Goal: Task Accomplishment & Management: Manage account settings

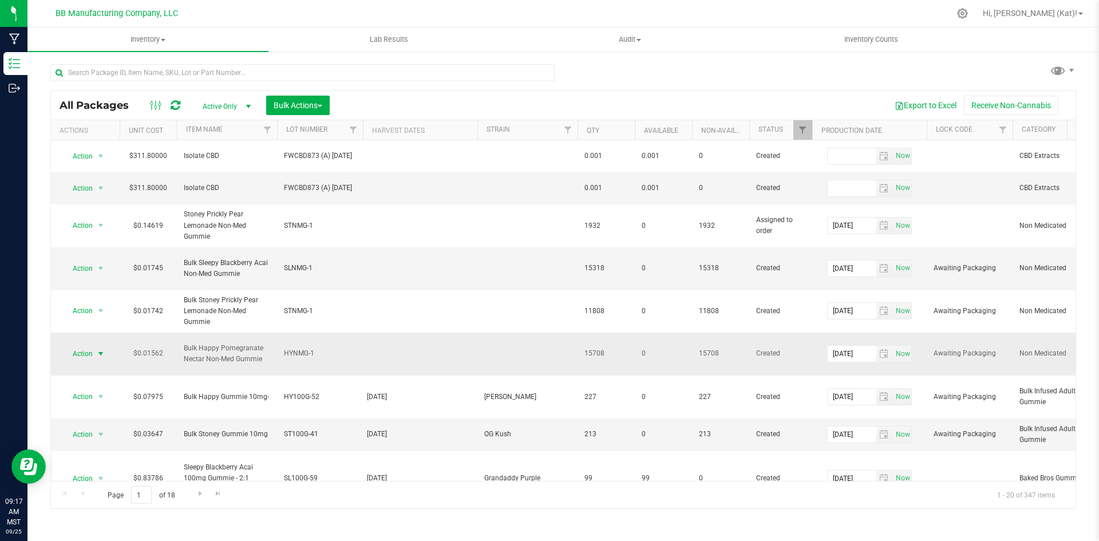
click at [86, 358] on span "Action" at bounding box center [77, 354] width 31 height 16
click at [116, 455] on li "Print package label" at bounding box center [99, 464] width 72 height 31
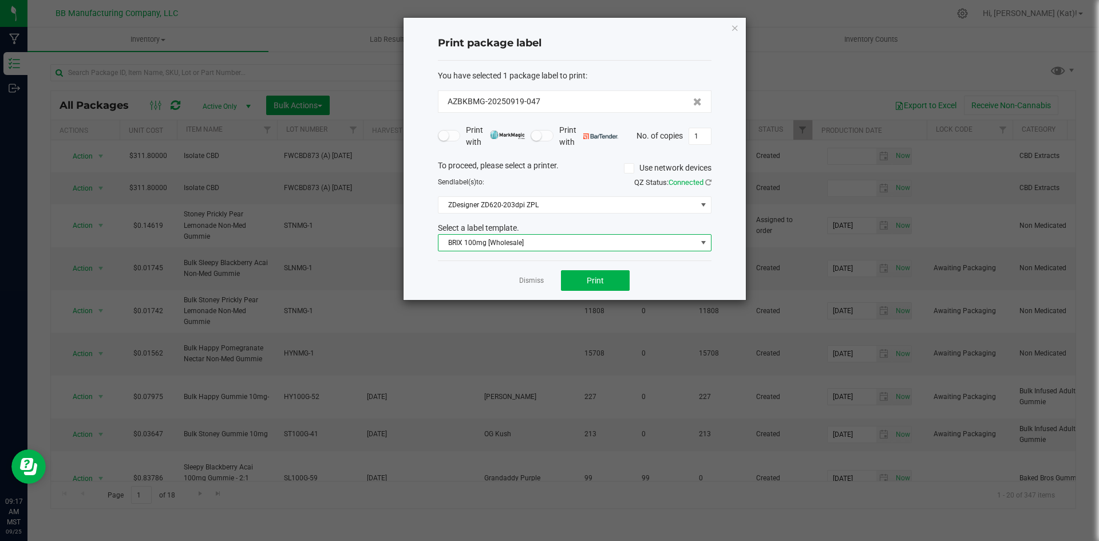
click at [553, 240] on span "BRIX 100mg [Wholesale]" at bounding box center [567, 243] width 258 height 16
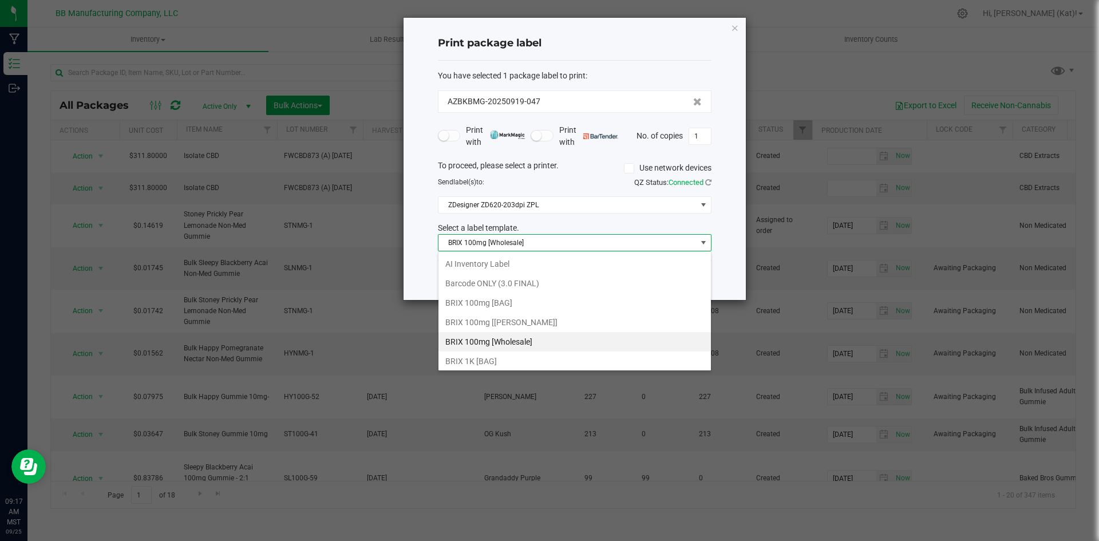
scroll to position [17, 274]
click at [731, 32] on icon "button" at bounding box center [735, 28] width 8 height 14
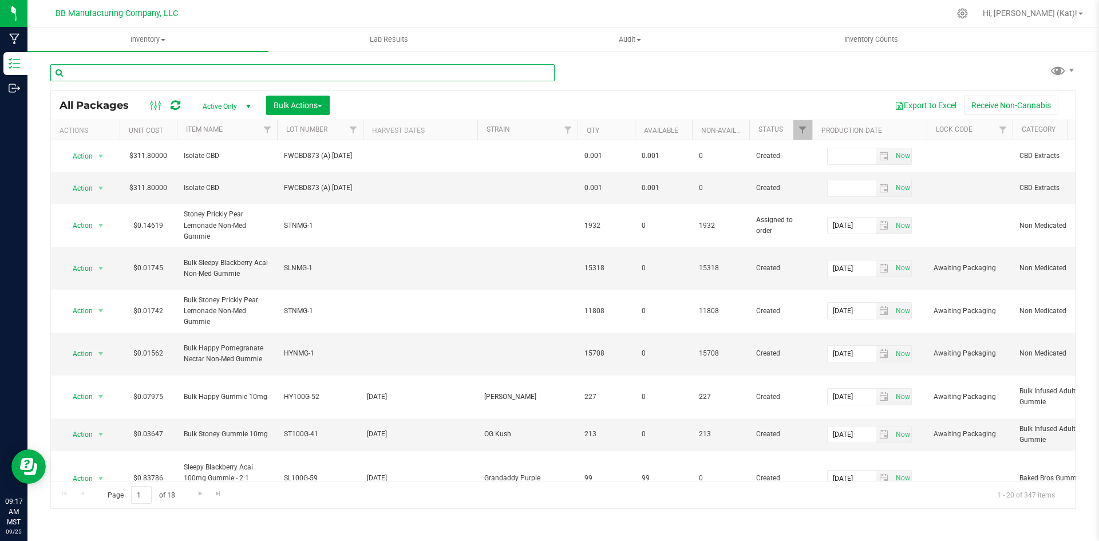
click at [197, 74] on input "text" at bounding box center [302, 72] width 504 height 17
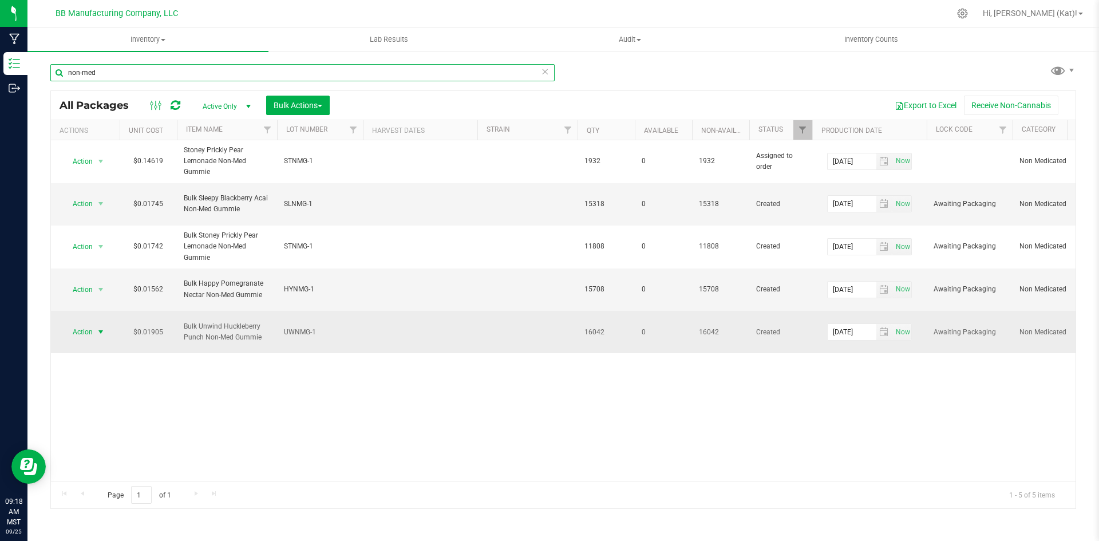
type input "non-med"
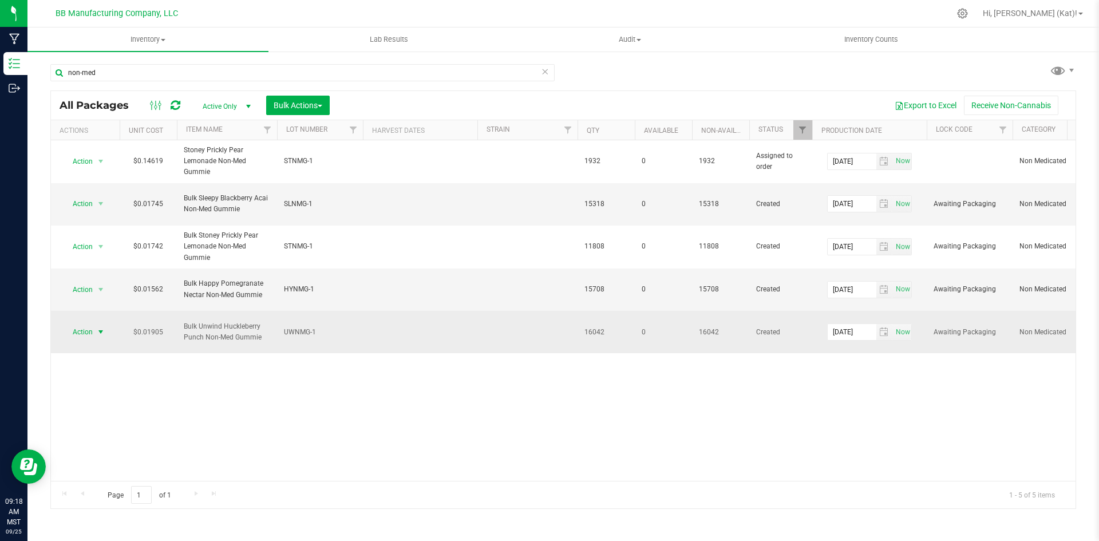
click at [93, 332] on span "Action" at bounding box center [77, 332] width 31 height 16
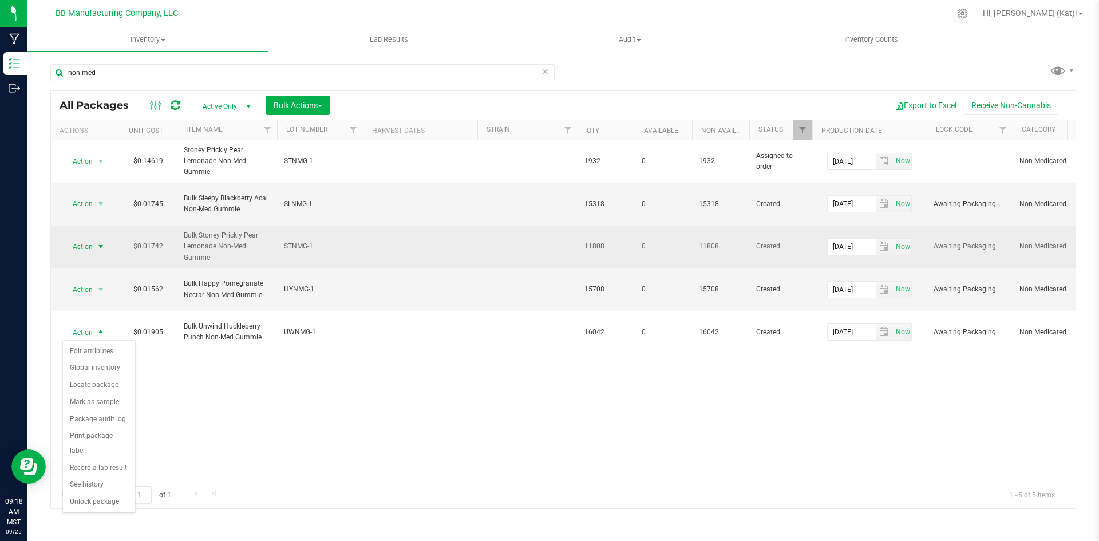
click at [98, 247] on span "select" at bounding box center [100, 246] width 9 height 9
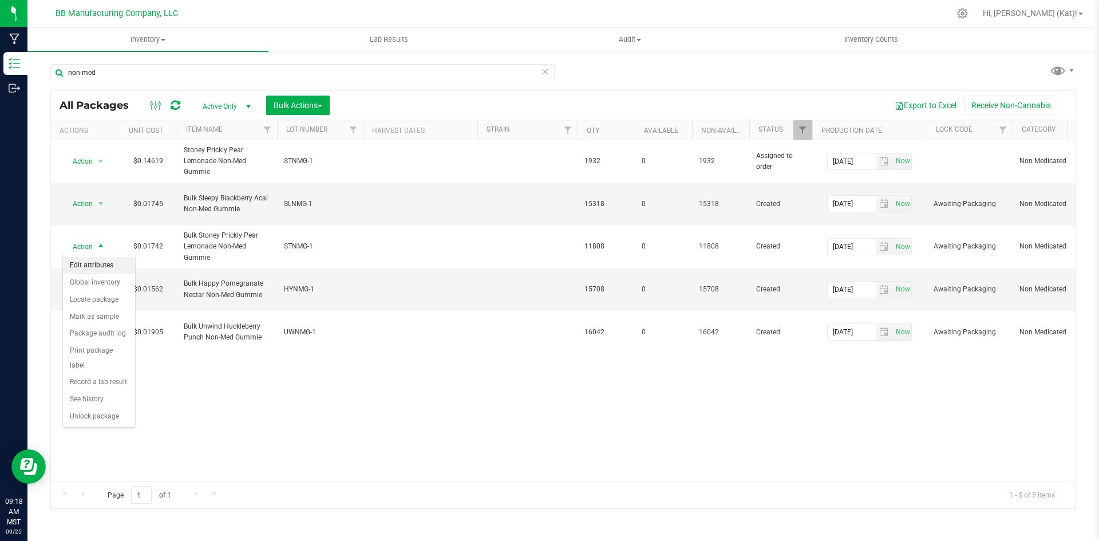
click at [105, 266] on li "Edit attributes" at bounding box center [99, 265] width 72 height 17
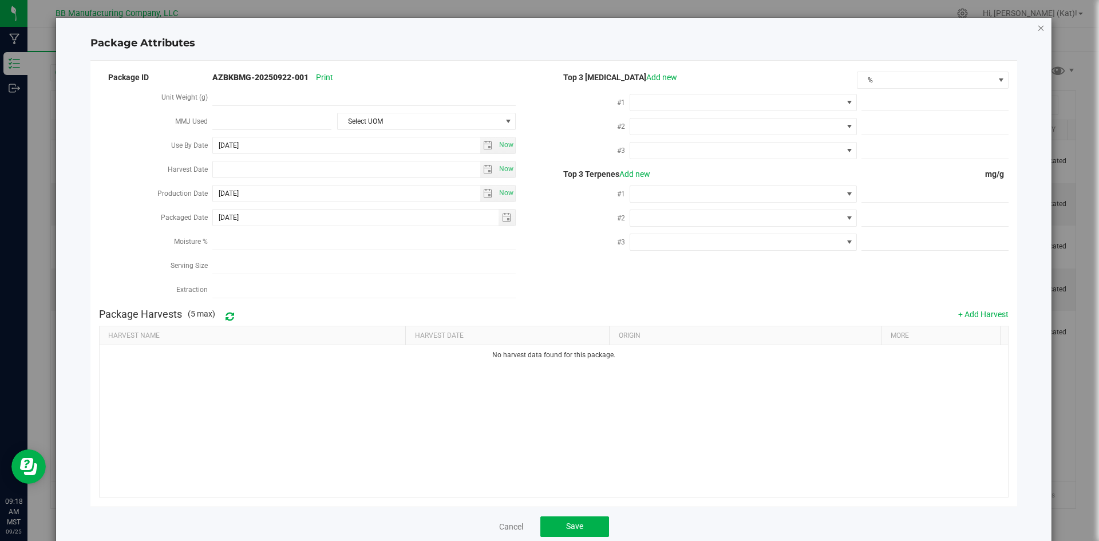
click at [1037, 25] on icon "Close modal" at bounding box center [1041, 28] width 8 height 14
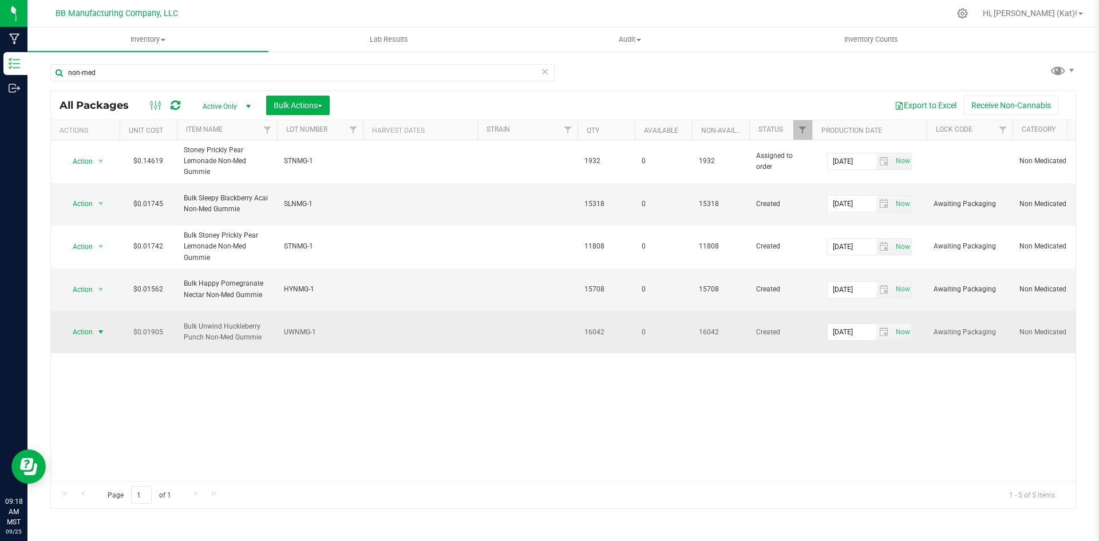
click at [90, 332] on span "Action" at bounding box center [77, 332] width 31 height 16
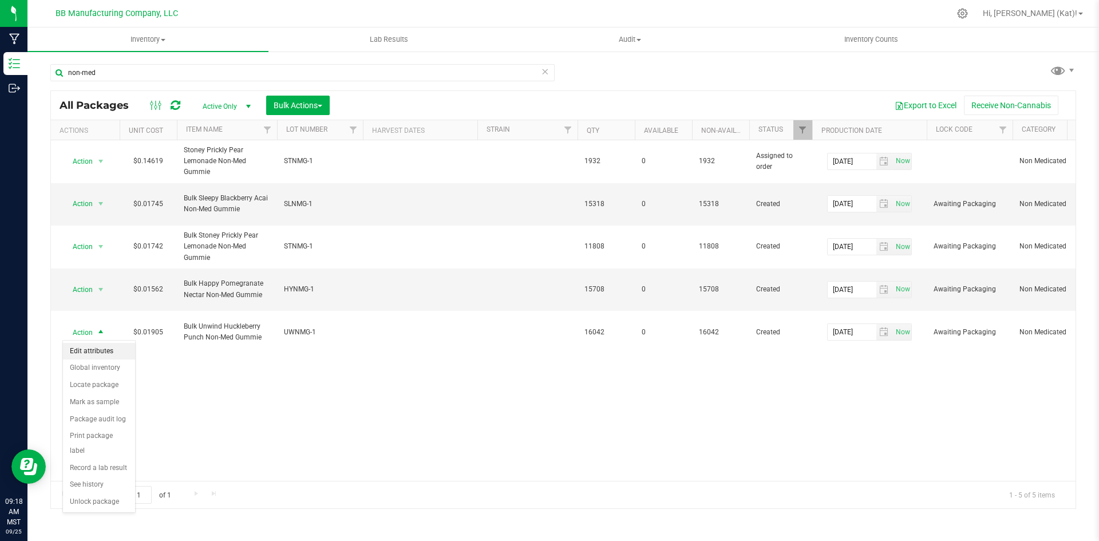
click at [102, 350] on li "Edit attributes" at bounding box center [99, 351] width 72 height 17
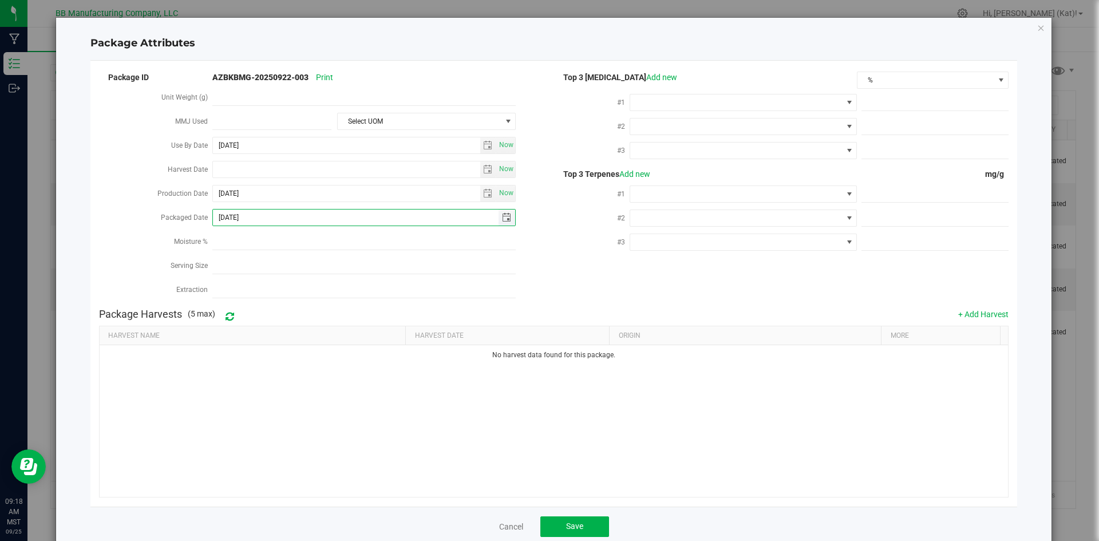
drag, startPoint x: 255, startPoint y: 216, endPoint x: 216, endPoint y: 216, distance: 38.9
click at [216, 216] on input "[DATE]" at bounding box center [356, 217] width 286 height 16
click at [1037, 26] on icon "Close modal" at bounding box center [1041, 28] width 8 height 14
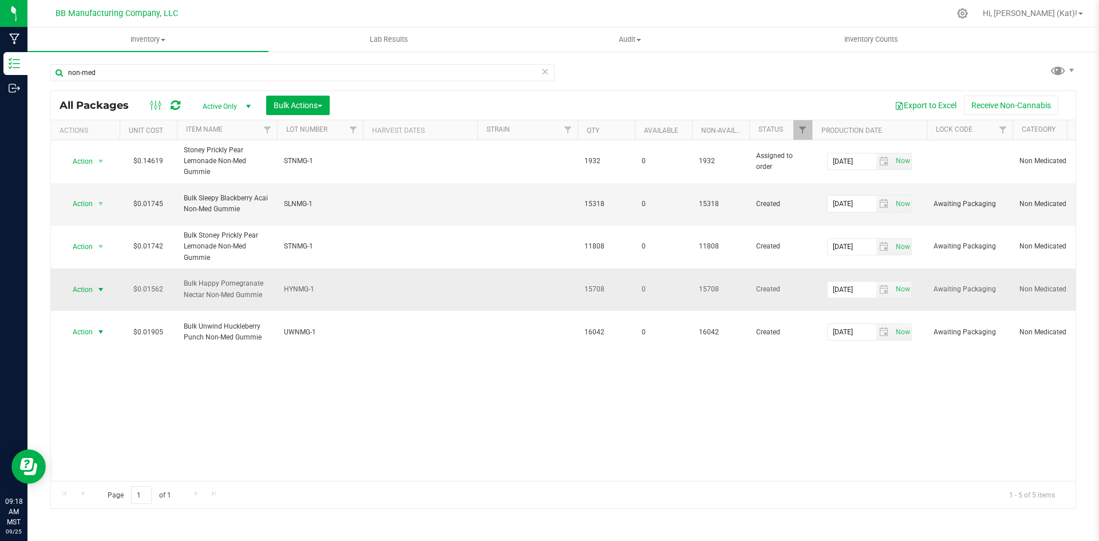
click at [96, 290] on span "select" at bounding box center [101, 290] width 14 height 16
click at [94, 307] on li "Edit attributes" at bounding box center [99, 308] width 72 height 17
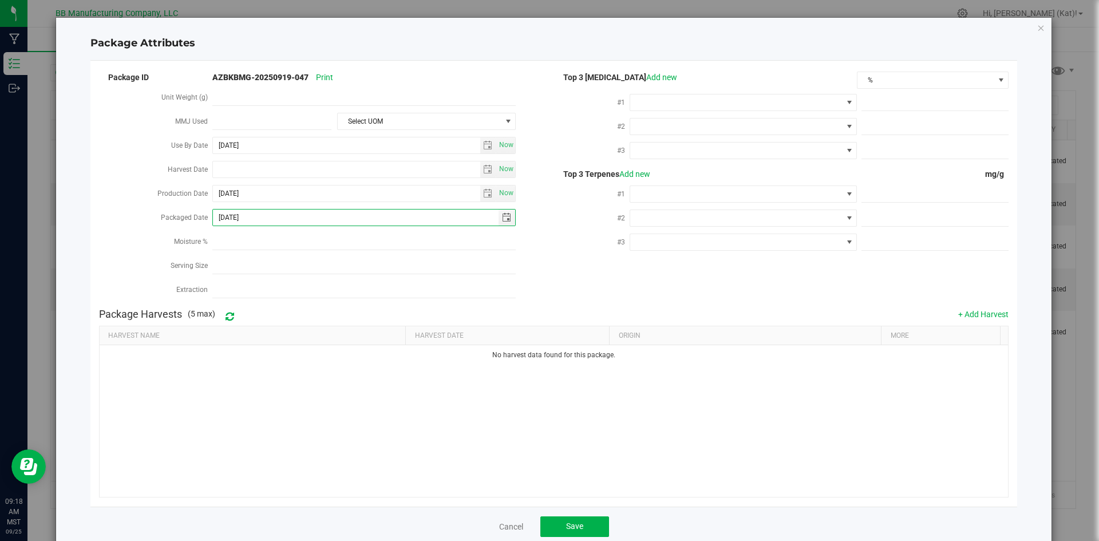
drag, startPoint x: 286, startPoint y: 215, endPoint x: 171, endPoint y: 221, distance: 115.2
click at [171, 221] on div "Packaged Date [DATE]" at bounding box center [326, 219] width 455 height 24
paste input "1"
type input "[DATE]"
click at [566, 521] on span "Save" at bounding box center [574, 525] width 17 height 9
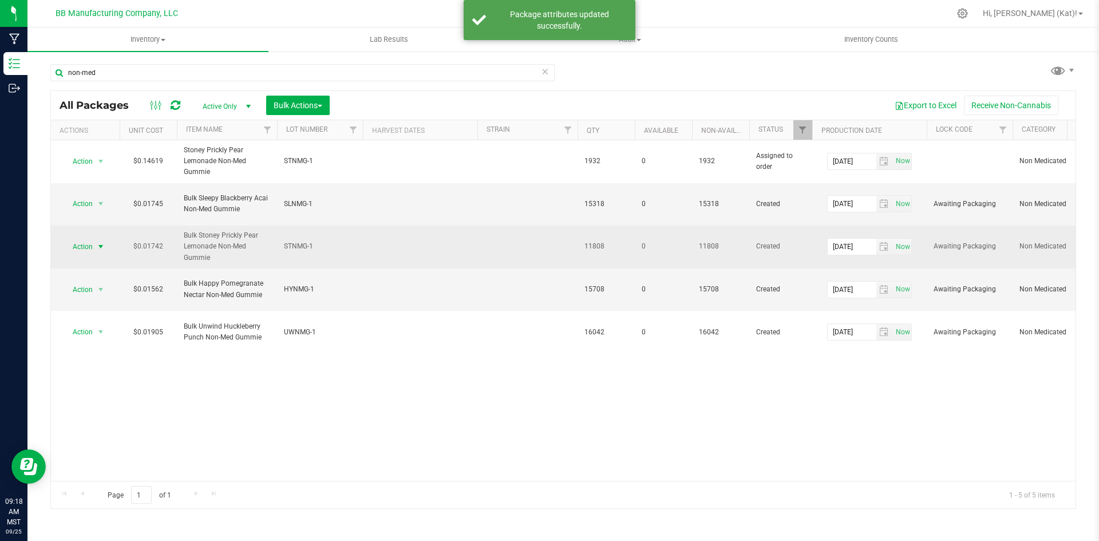
click at [93, 247] on span "Action" at bounding box center [77, 247] width 31 height 16
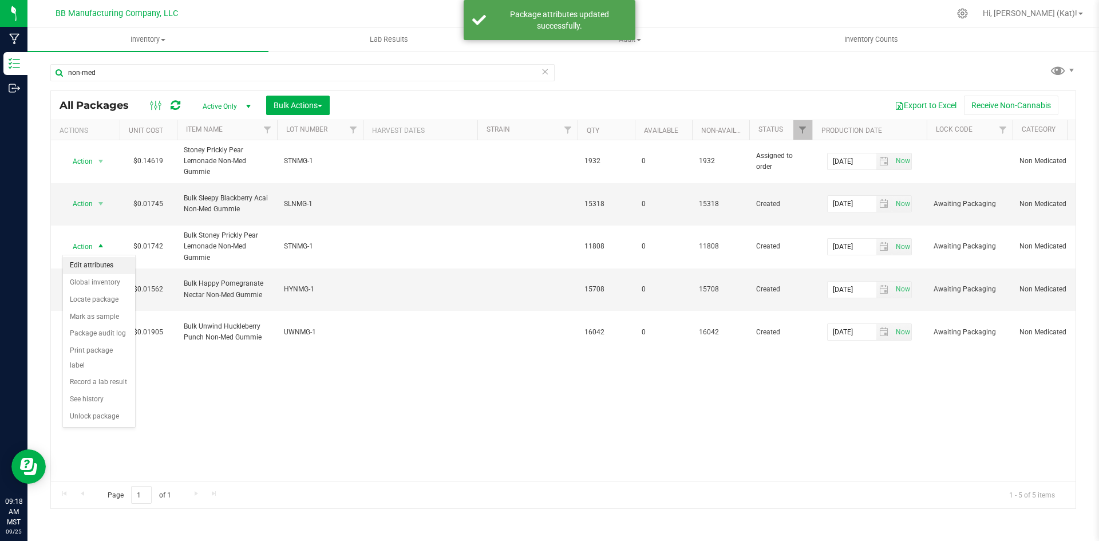
click at [95, 269] on li "Edit attributes" at bounding box center [99, 265] width 72 height 17
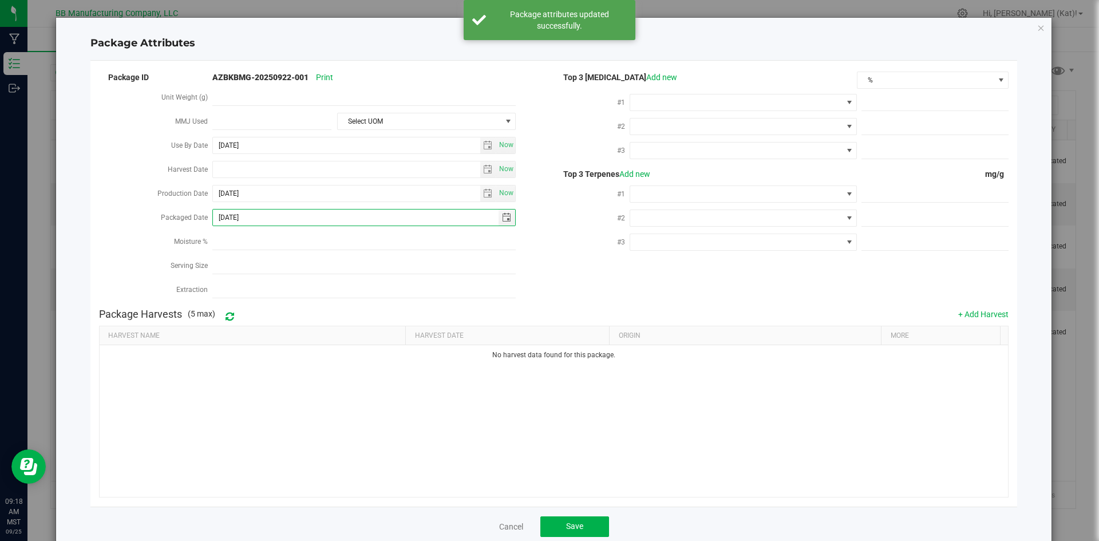
drag, startPoint x: 274, startPoint y: 213, endPoint x: 172, endPoint y: 218, distance: 102.0
click at [172, 218] on div "Packaged Date [DATE]" at bounding box center [326, 219] width 455 height 24
paste input "11"
type input "[DATE]"
click at [568, 521] on span "Save" at bounding box center [574, 525] width 17 height 9
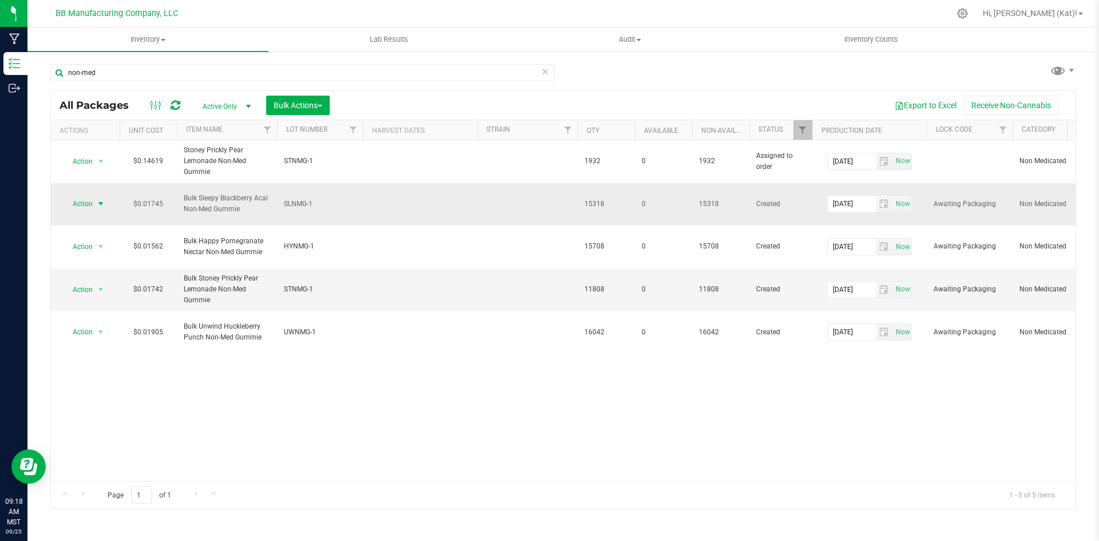
click at [89, 196] on span "Action" at bounding box center [77, 204] width 31 height 16
click at [101, 224] on li "Edit attributes" at bounding box center [99, 223] width 72 height 17
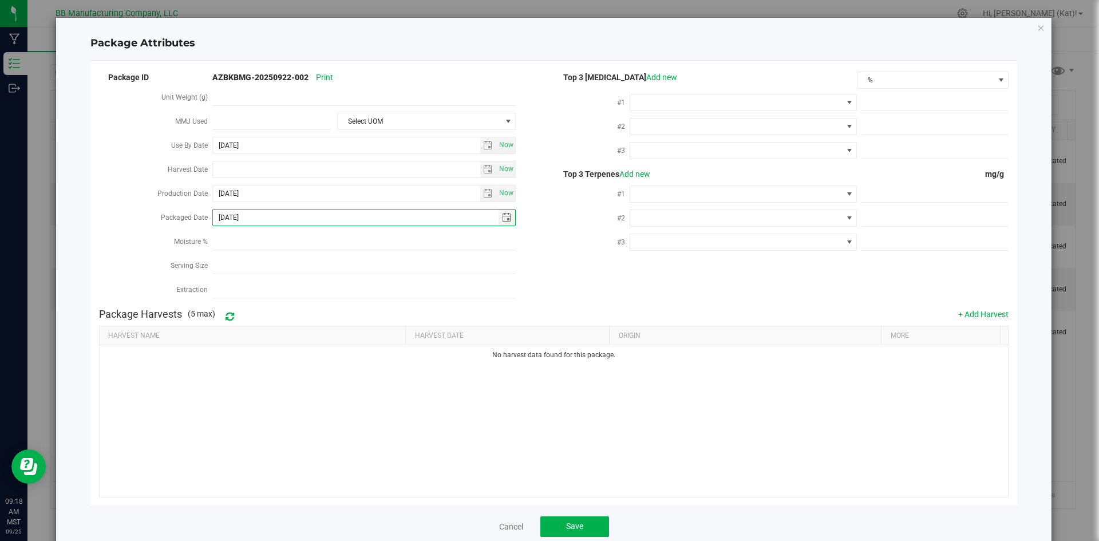
drag, startPoint x: 270, startPoint y: 216, endPoint x: 154, endPoint y: 220, distance: 116.2
click at [151, 219] on div "Packaged Date [DATE]" at bounding box center [326, 219] width 455 height 24
paste input "11"
type input "[DATE]"
click at [574, 516] on button "Save" at bounding box center [574, 526] width 69 height 21
